Goal: Task Accomplishment & Management: Complete application form

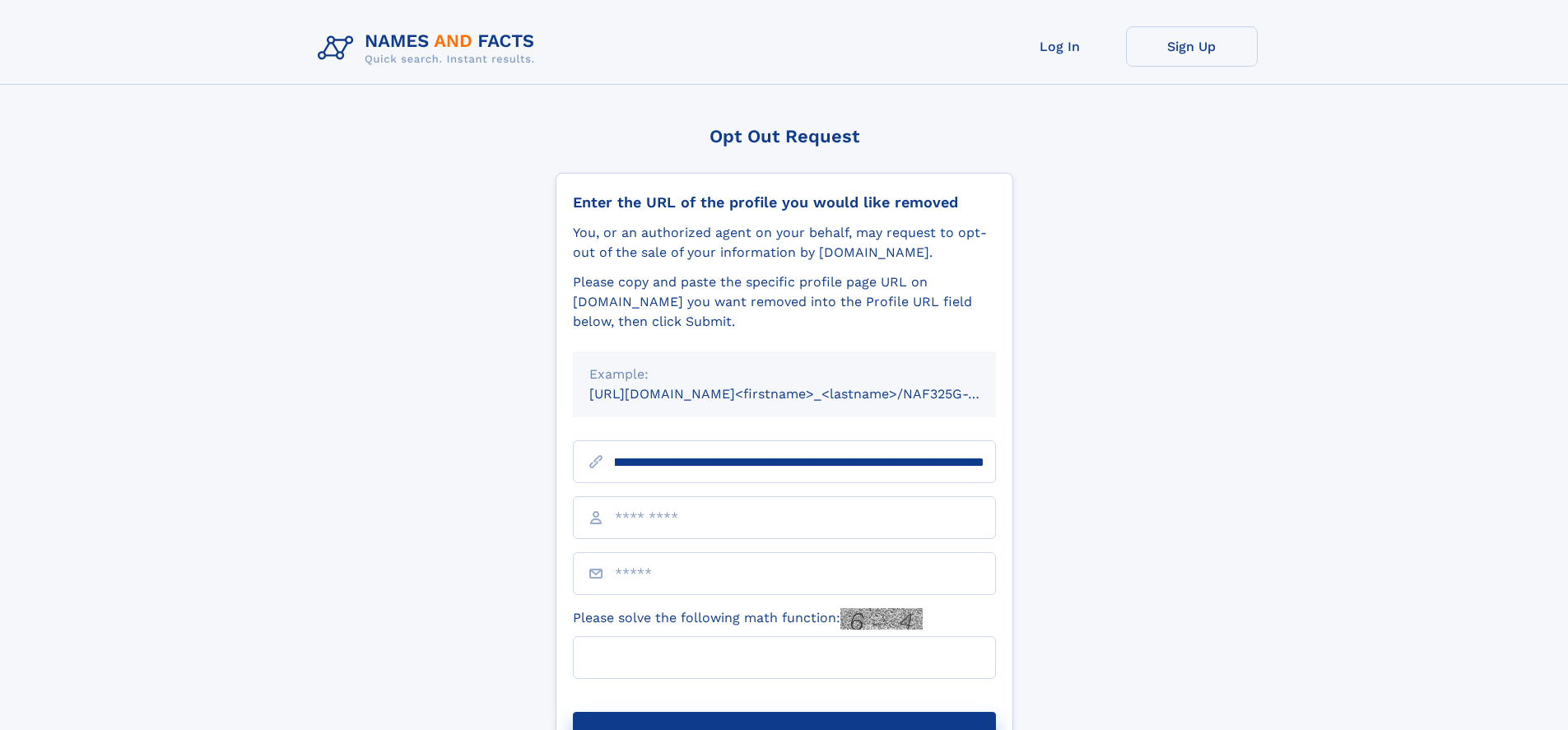
scroll to position [0, 180]
type input "**********"
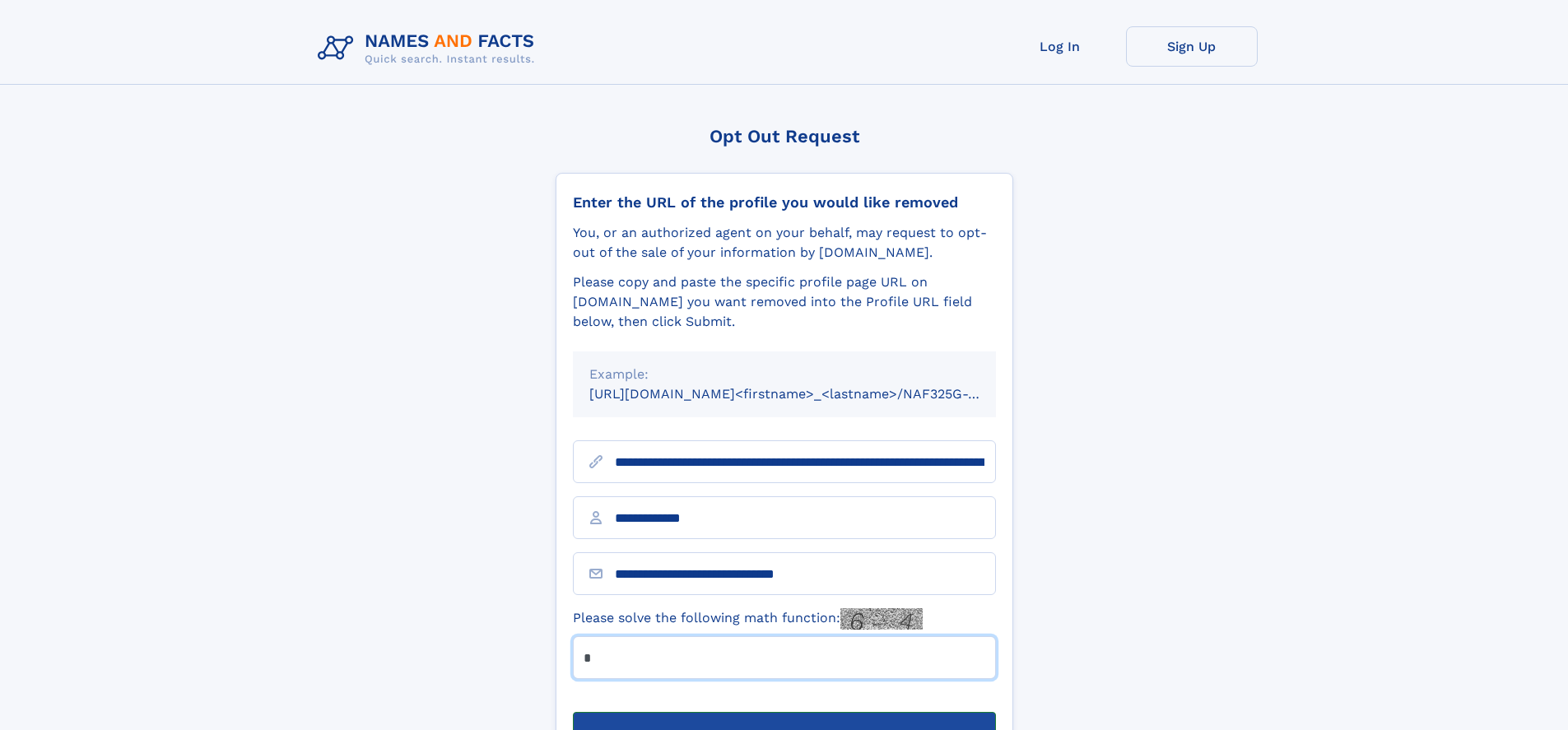
type input "*"
click at [783, 711] on button "Submit Opt Out Request" at bounding box center [784, 738] width 423 height 53
